Goal: Task Accomplishment & Management: Use online tool/utility

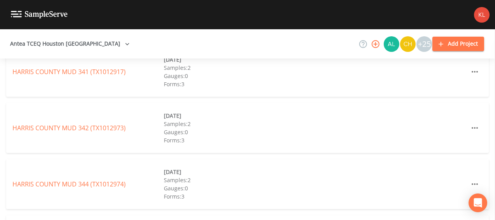
scroll to position [5374, 0]
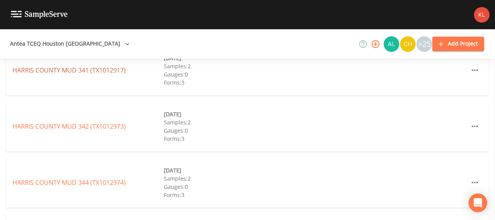
click at [93, 72] on link "[GEOGRAPHIC_DATA] 341 (TX1012917)" at bounding box center [68, 70] width 113 height 9
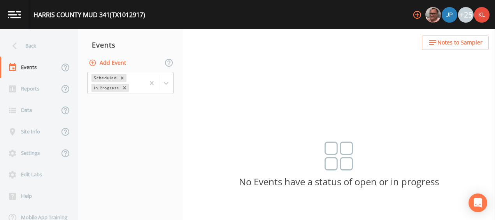
click at [116, 61] on button "Add Event" at bounding box center [108, 63] width 42 height 14
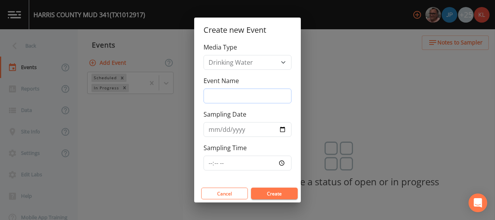
click at [258, 98] on input "Event Name" at bounding box center [248, 95] width 88 height 15
type input "[DATE]"
click at [263, 191] on button "Create" at bounding box center [274, 193] width 47 height 12
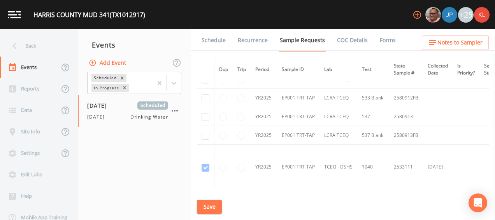
scroll to position [593, 0]
click at [205, 116] on input "checkbox" at bounding box center [206, 118] width 8 height 8
checkbox input "true"
click at [203, 132] on input "checkbox" at bounding box center [206, 136] width 8 height 8
checkbox input "true"
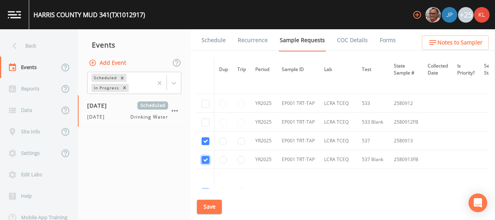
scroll to position [558, 0]
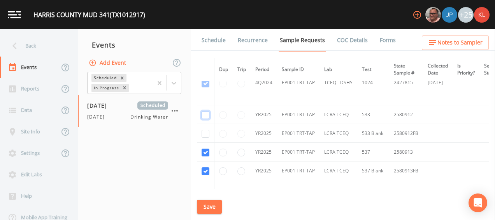
click at [203, 114] on input "checkbox" at bounding box center [206, 115] width 8 height 8
checkbox input "true"
click at [205, 135] on td at bounding box center [206, 133] width 18 height 19
click at [205, 133] on input "checkbox" at bounding box center [206, 134] width 8 height 8
checkbox input "true"
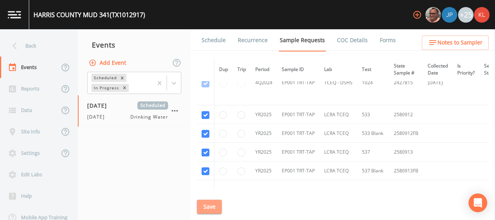
click at [211, 207] on button "Save" at bounding box center [209, 206] width 25 height 14
click at [222, 46] on link "Schedule" at bounding box center [213, 40] width 26 height 22
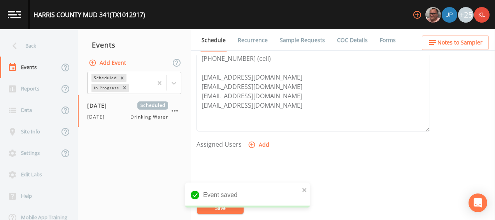
scroll to position [254, 0]
click at [254, 140] on icon "button" at bounding box center [252, 144] width 8 height 8
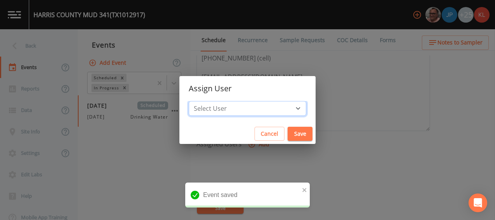
click at [263, 113] on select "Select User [PERSON_NAME] [PERSON_NAME] [PERSON_NAME] [PERSON_NAME] [PERSON_NAM…" at bounding box center [248, 108] width 118 height 15
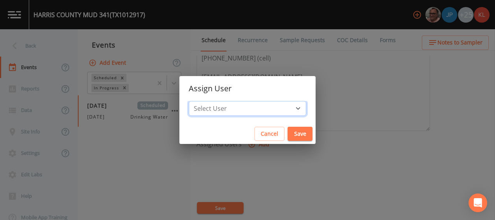
select select "cc3a99b6-42a3-44aa-bed9-88599eb009c7"
click at [206, 101] on select "Select User [PERSON_NAME] [PERSON_NAME] [PERSON_NAME] [PERSON_NAME] [PERSON_NAM…" at bounding box center [248, 108] width 118 height 15
click at [288, 137] on button "Save" at bounding box center [300, 133] width 25 height 14
select select
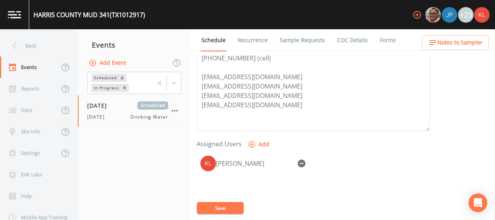
click at [229, 204] on button "Save" at bounding box center [220, 208] width 47 height 12
